Goal: Task Accomplishment & Management: Use online tool/utility

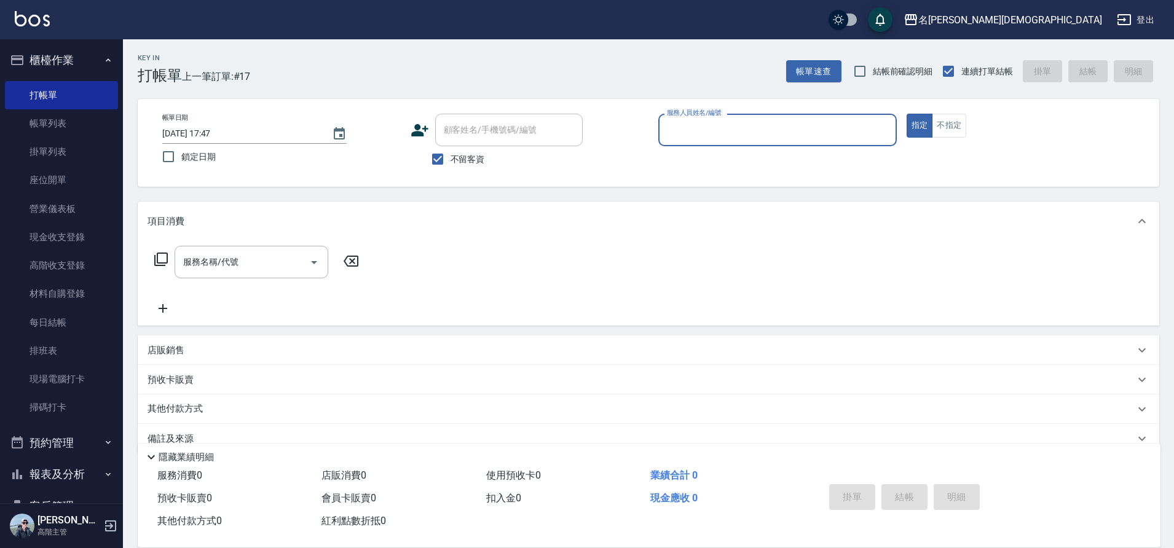
click at [755, 127] on input "服務人員姓名/編號" at bounding box center [778, 130] width 228 height 22
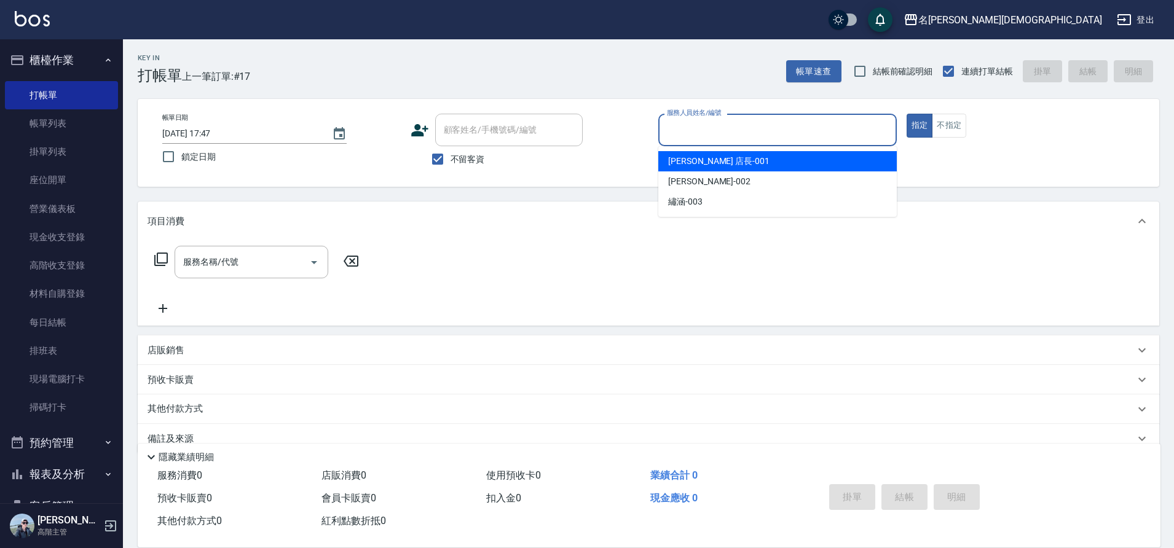
click at [736, 164] on div "[PERSON_NAME] 店長 -001" at bounding box center [778, 161] width 239 height 20
type input "[PERSON_NAME] 店長-001"
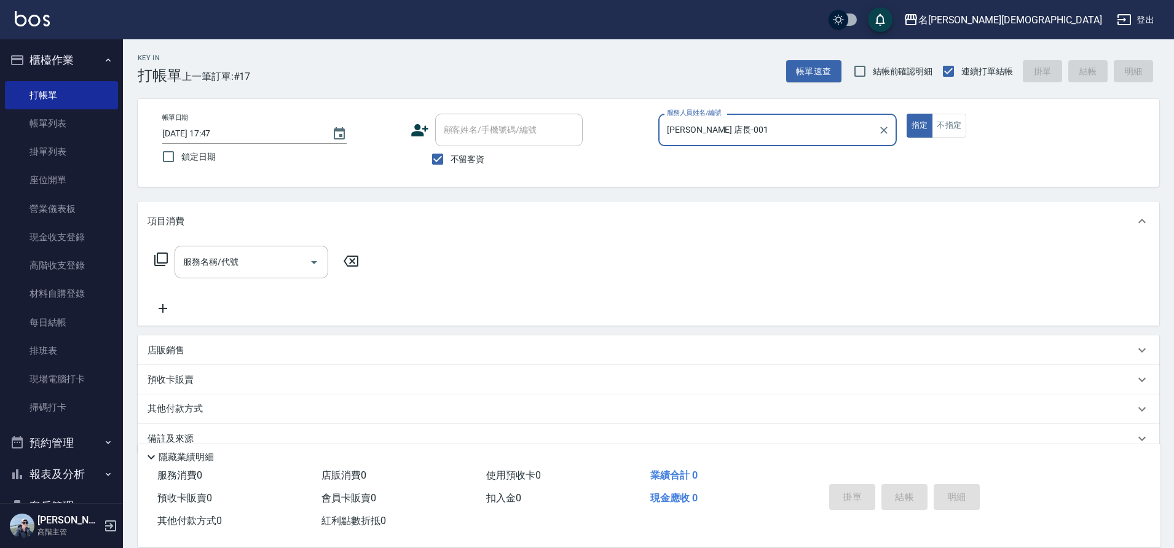
click at [148, 263] on div "服務名稱/代號 服務名稱/代號" at bounding box center [257, 262] width 219 height 33
click at [156, 258] on icon at bounding box center [161, 259] width 15 height 15
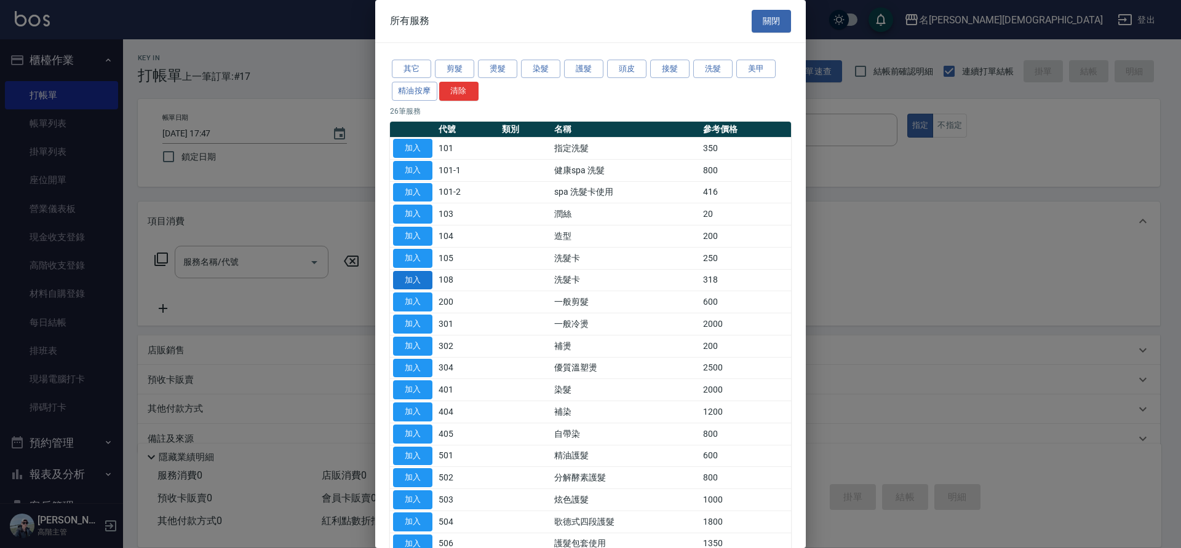
click at [414, 279] on button "加入" at bounding box center [412, 280] width 39 height 19
type input "洗髮卡(108)"
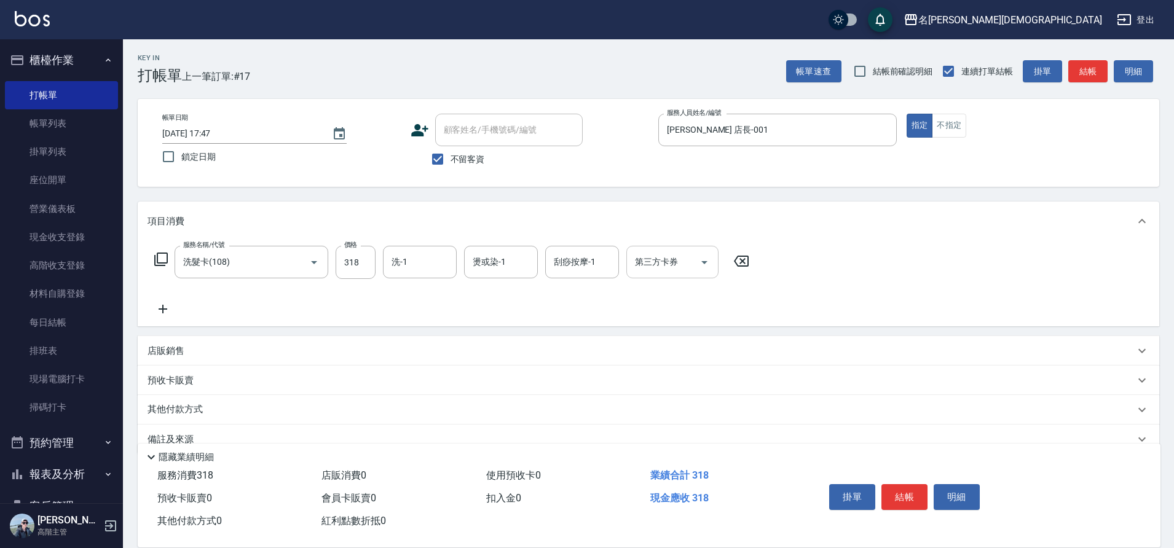
click at [443, 267] on input "洗-1" at bounding box center [420, 262] width 63 height 22
drag, startPoint x: 433, startPoint y: 341, endPoint x: 531, endPoint y: 295, distance: 108.1
click at [433, 340] on div "繡涵 -003" at bounding box center [420, 347] width 74 height 20
type input "繡涵-003"
drag, startPoint x: 661, startPoint y: 268, endPoint x: 657, endPoint y: 291, distance: 23.0
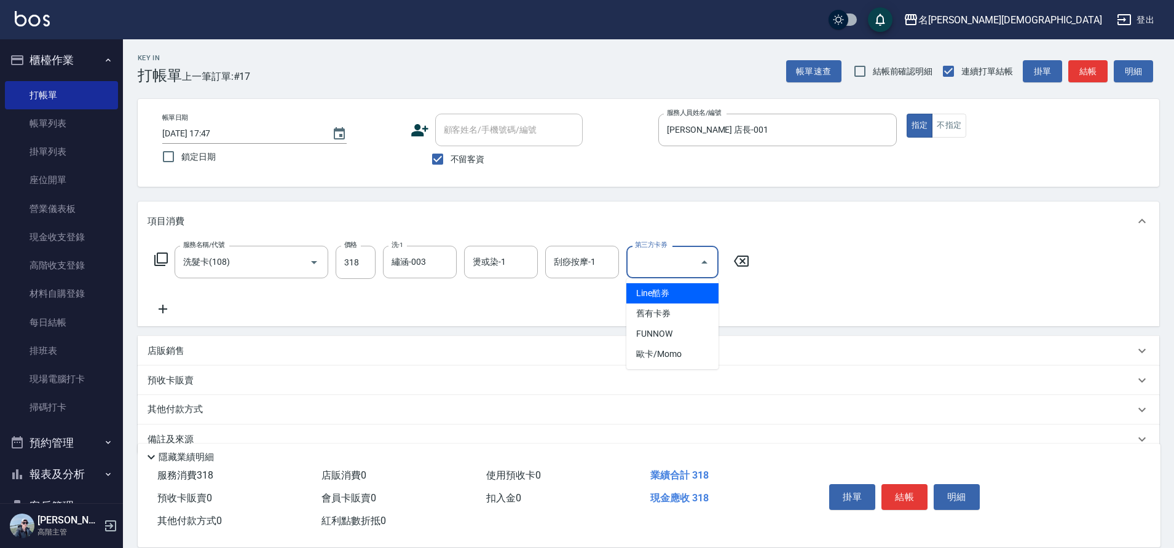
click at [660, 268] on input "第三方卡券" at bounding box center [663, 262] width 63 height 22
click at [662, 311] on span "舊有卡券" at bounding box center [673, 314] width 92 height 20
type input "舊有卡券"
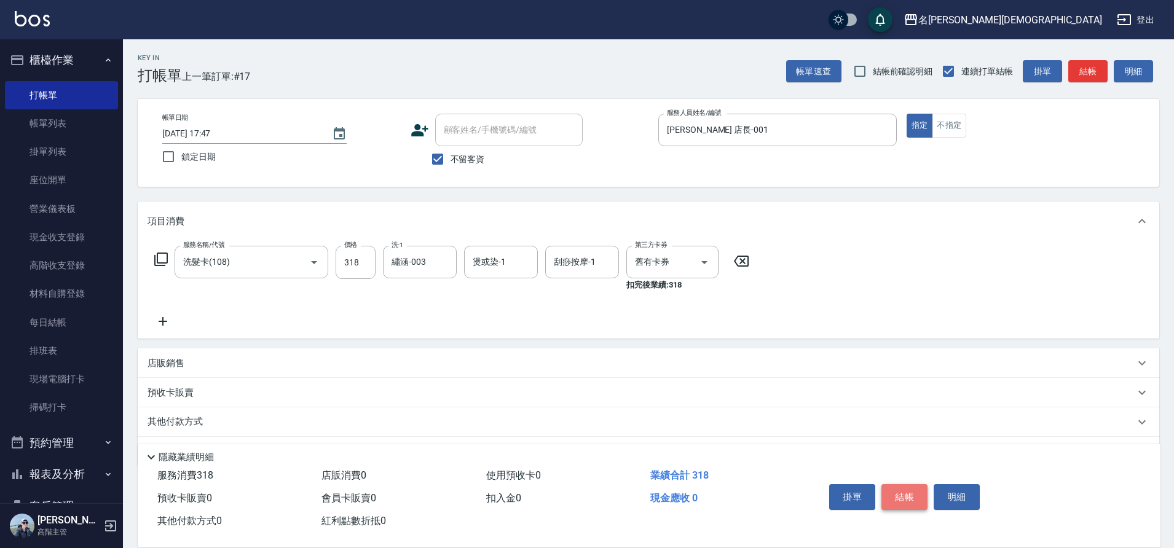
click at [896, 486] on button "結帳" at bounding box center [905, 498] width 46 height 26
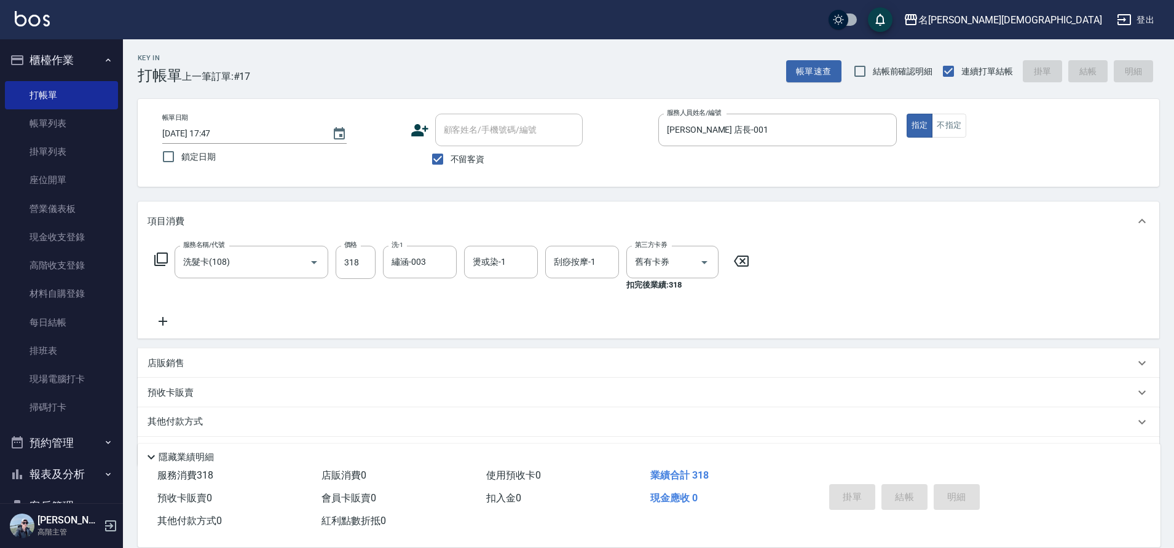
type input "[DATE] 18:46"
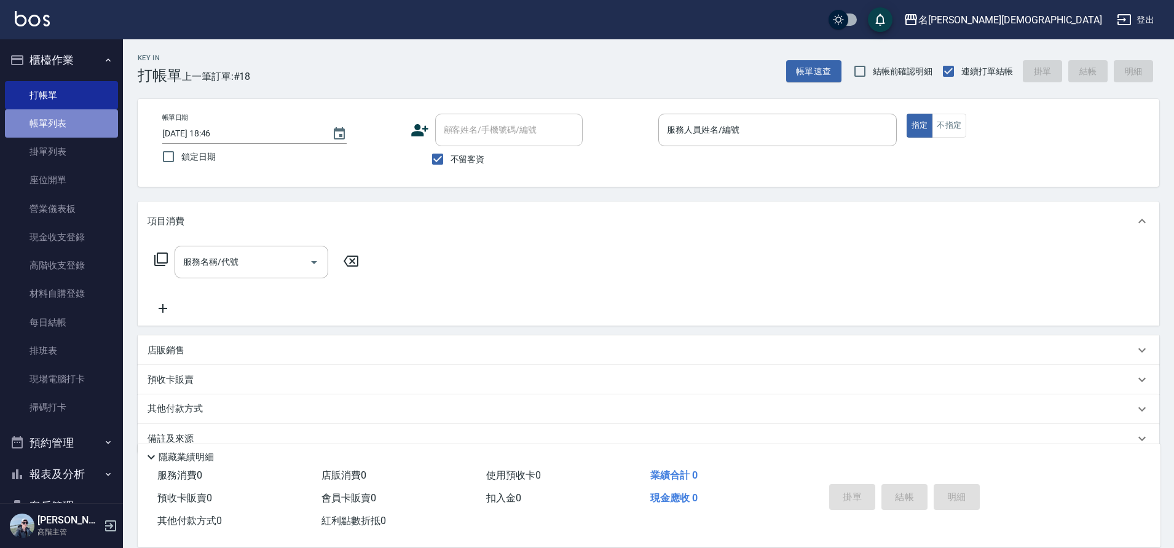
click at [74, 132] on link "帳單列表" at bounding box center [61, 123] width 113 height 28
